Goal: Navigation & Orientation: Find specific page/section

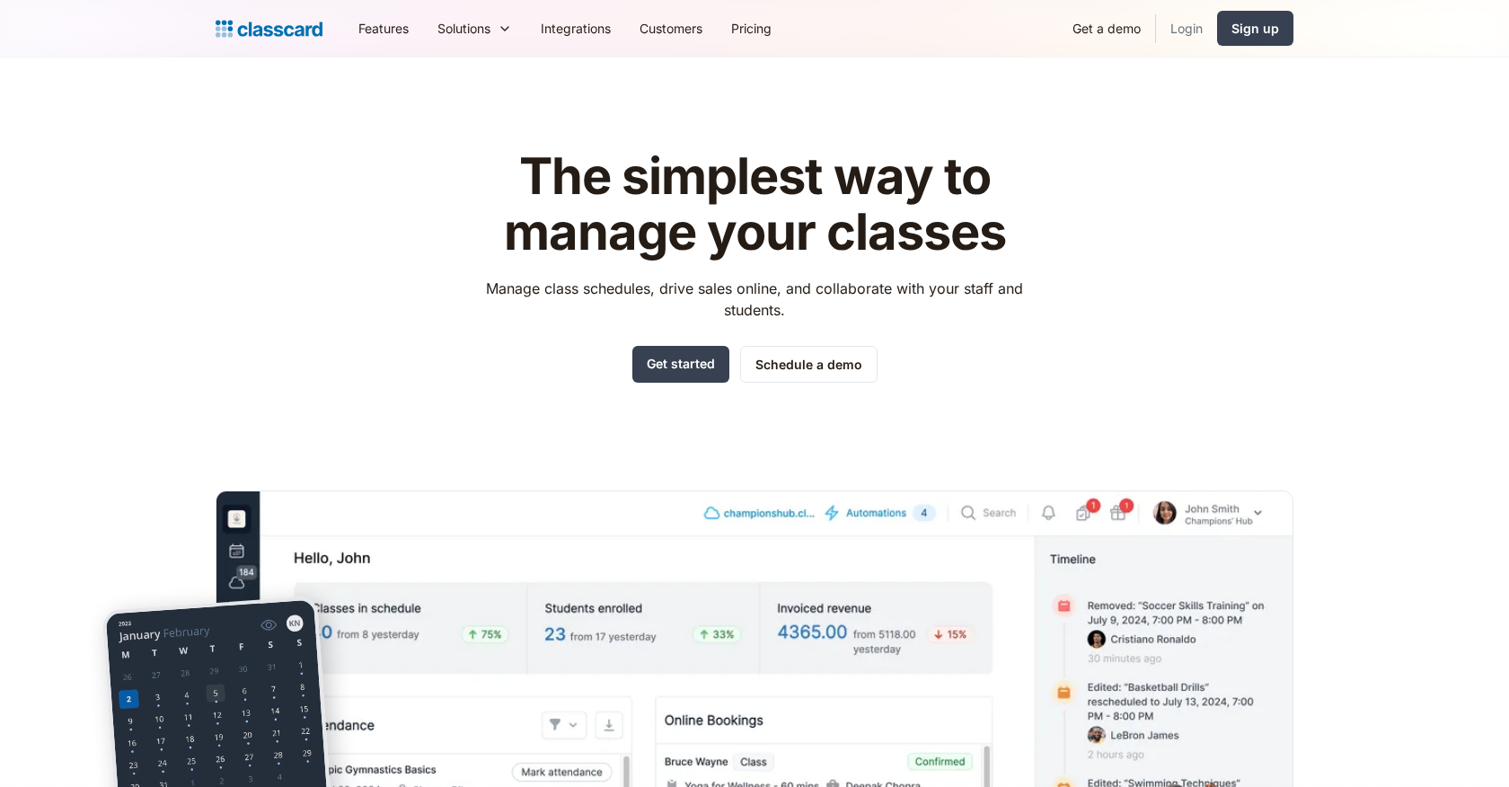
click at [1177, 27] on link "Login" at bounding box center [1186, 28] width 61 height 40
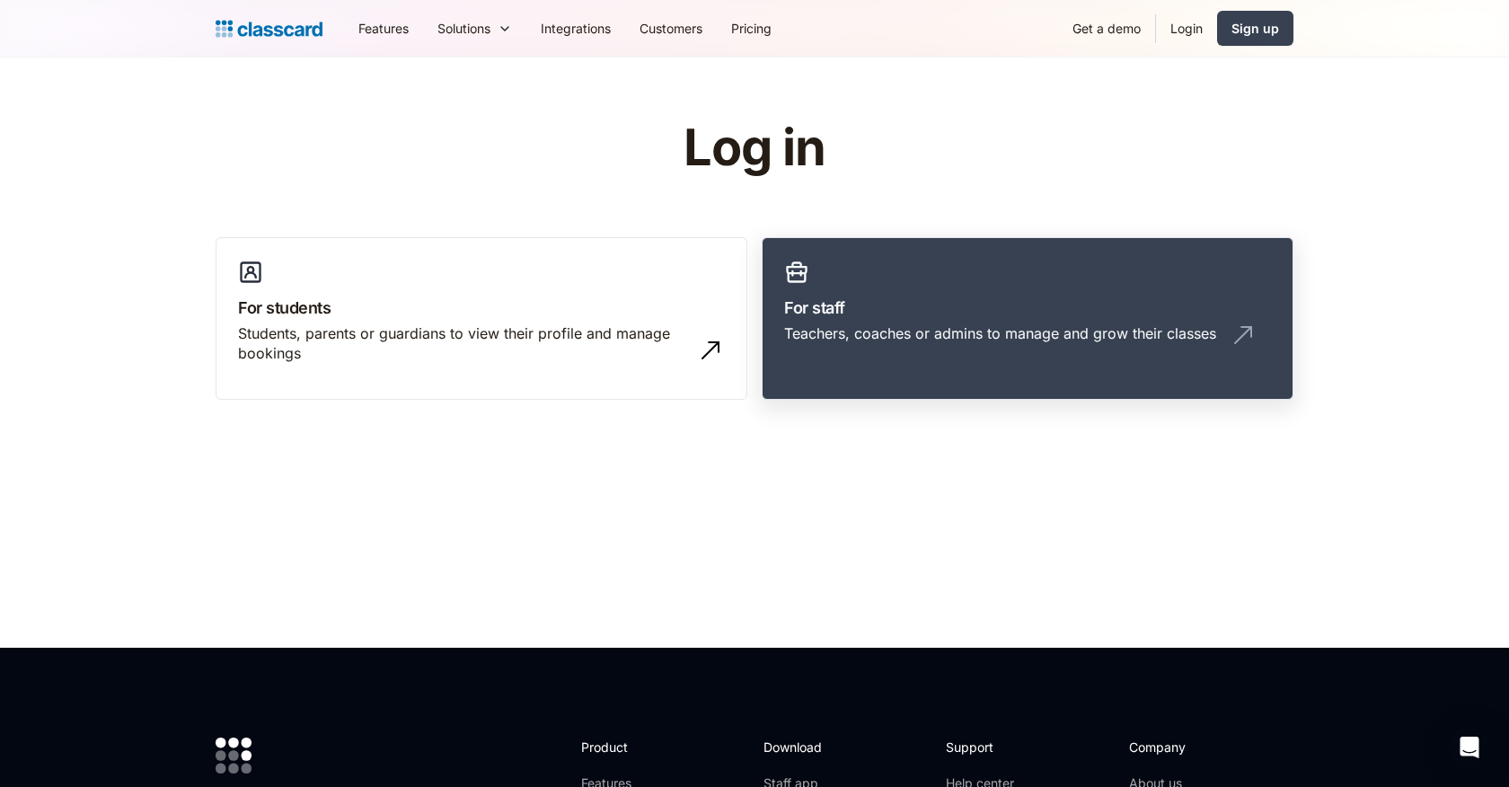
click at [880, 314] on h3 "For staff" at bounding box center [1027, 308] width 487 height 24
